Goal: Task Accomplishment & Management: Manage account settings

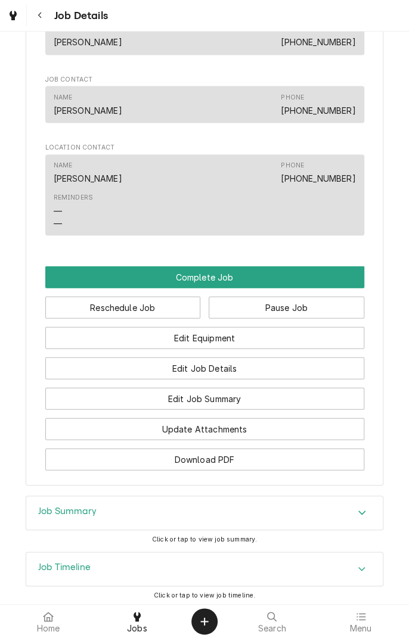
scroll to position [762, 0]
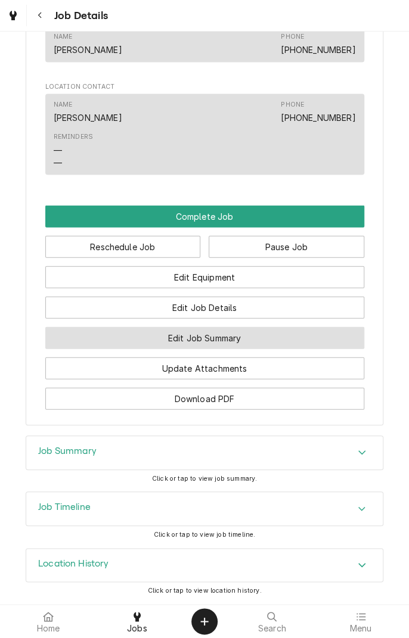
click at [246, 348] on button "Edit Job Summary" at bounding box center [204, 338] width 319 height 22
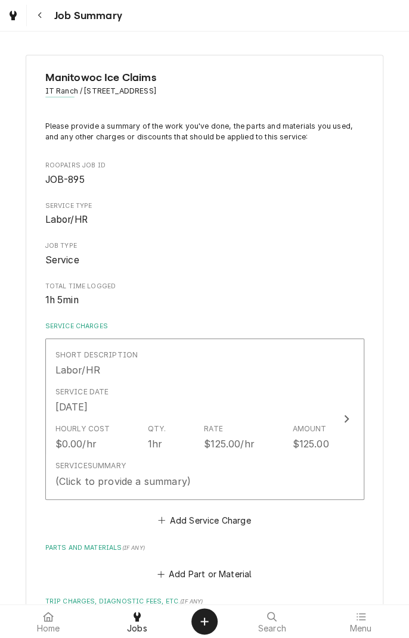
click at [20, 17] on div "Dynamic Content Wrapper" at bounding box center [13, 15] width 17 height 17
